Goal: Navigation & Orientation: Find specific page/section

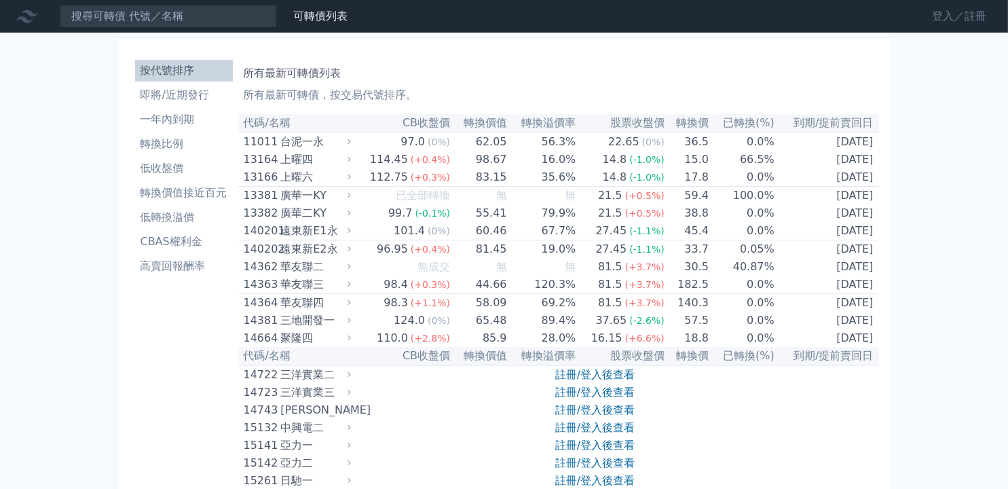
click at [947, 16] on link "登入／註冊" at bounding box center [959, 16] width 76 height 22
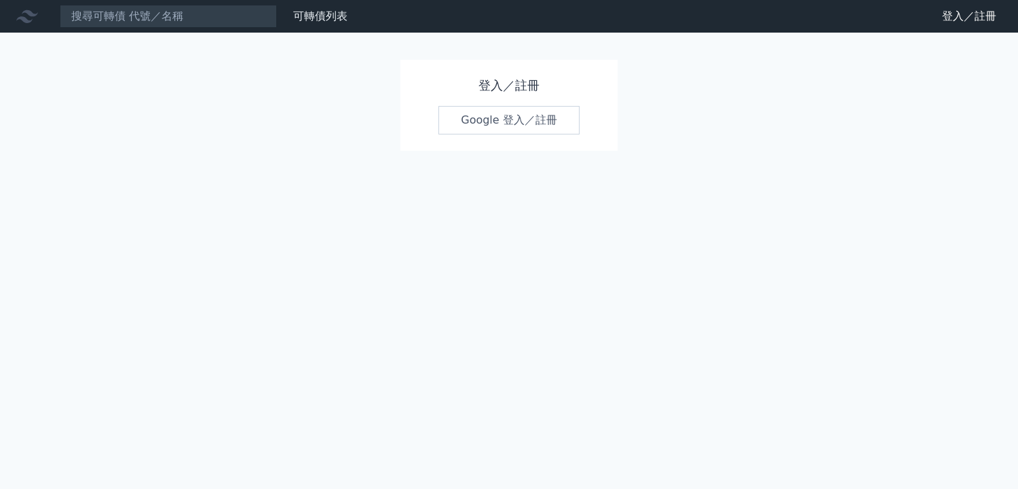
click at [510, 96] on div "登入／註冊 Google 登入／註冊" at bounding box center [508, 105] width 217 height 91
click at [512, 114] on link "Google 登入／註冊" at bounding box center [508, 120] width 141 height 28
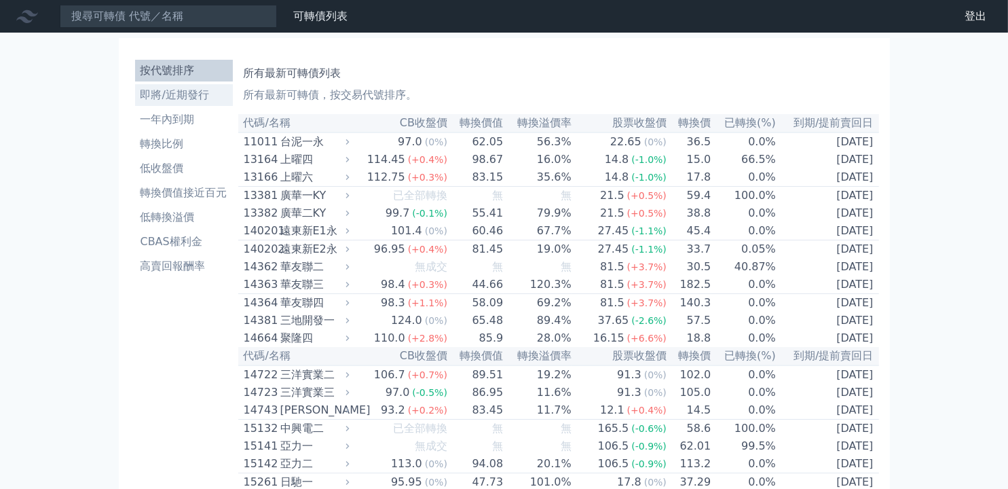
click at [188, 98] on li "即將/近期發行" at bounding box center [184, 95] width 98 height 16
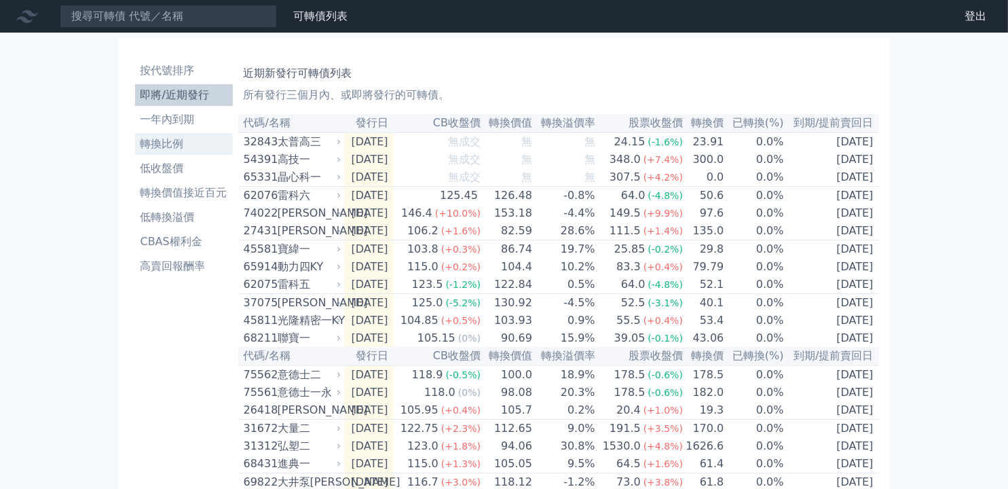
click at [172, 142] on li "轉換比例" at bounding box center [184, 144] width 98 height 16
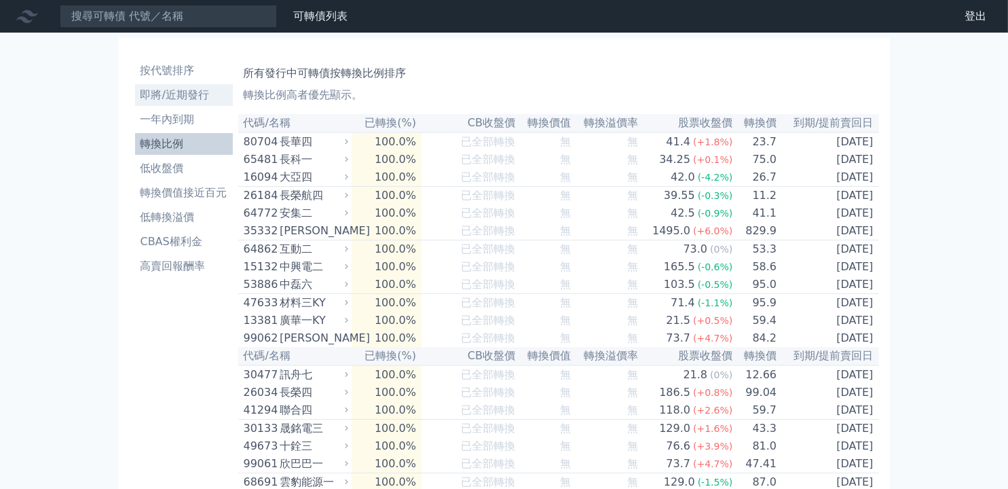
click at [181, 94] on li "即將/近期發行" at bounding box center [184, 95] width 98 height 16
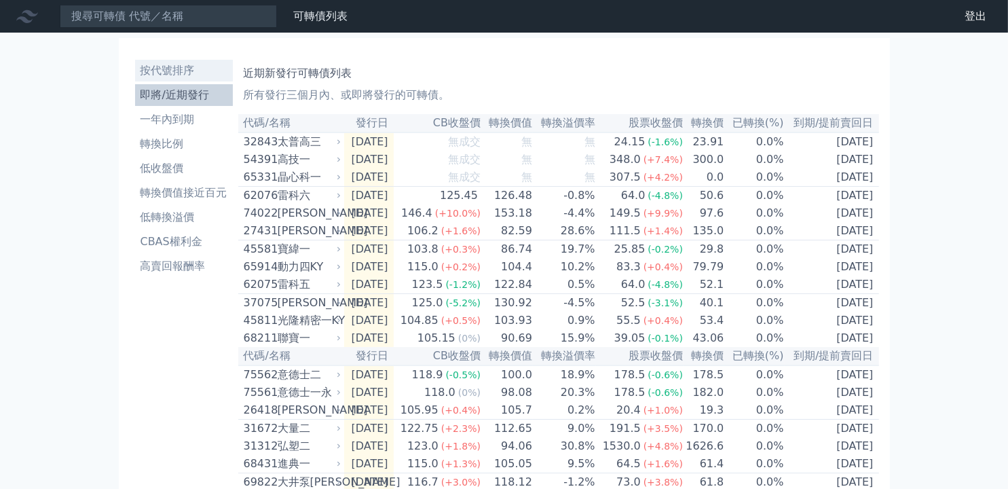
click at [183, 71] on li "按代號排序" at bounding box center [184, 70] width 98 height 16
